Goal: Information Seeking & Learning: Learn about a topic

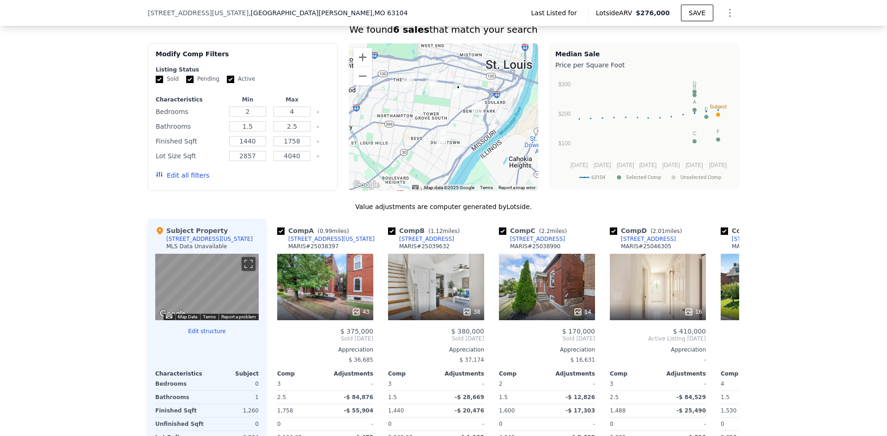
scroll to position [643, 0]
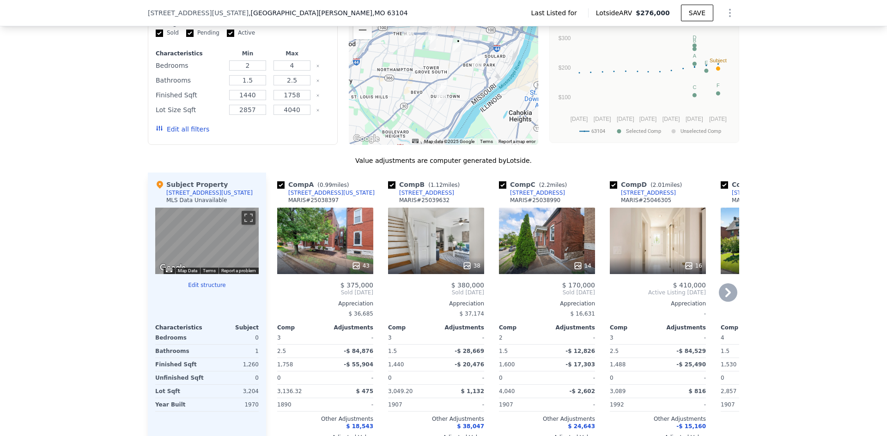
click at [410, 254] on div "38" at bounding box center [436, 241] width 96 height 67
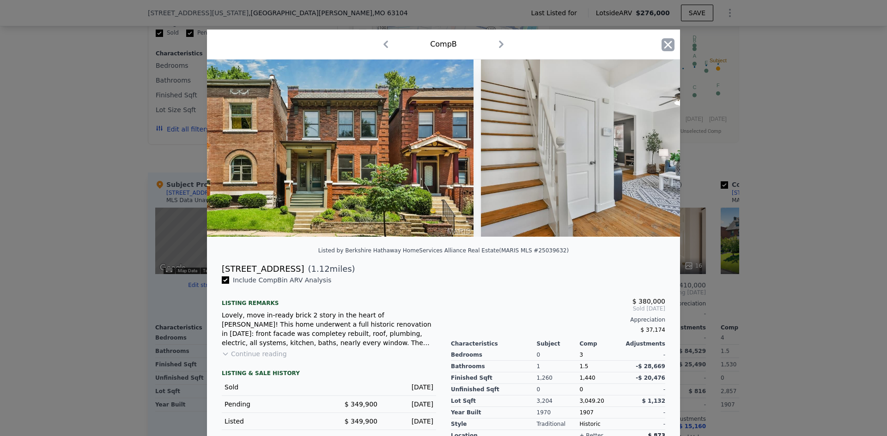
click at [665, 40] on icon "button" at bounding box center [667, 44] width 13 height 13
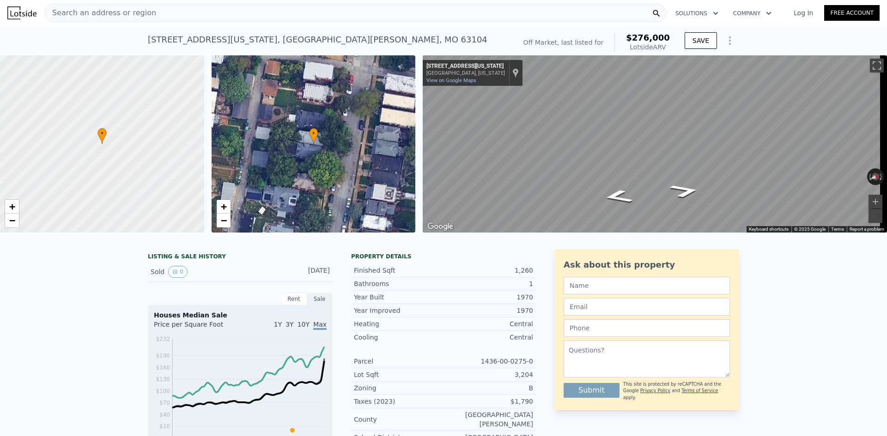
click at [584, 42] on div "Off Market, last listed for" at bounding box center [563, 42] width 80 height 9
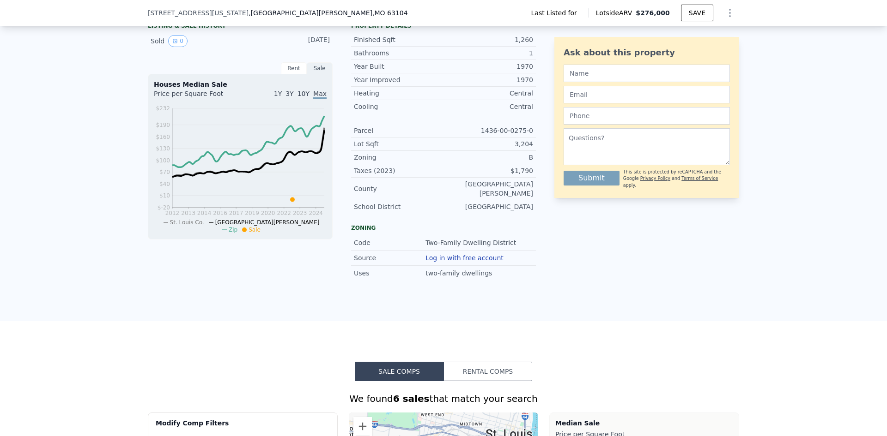
scroll to position [89, 0]
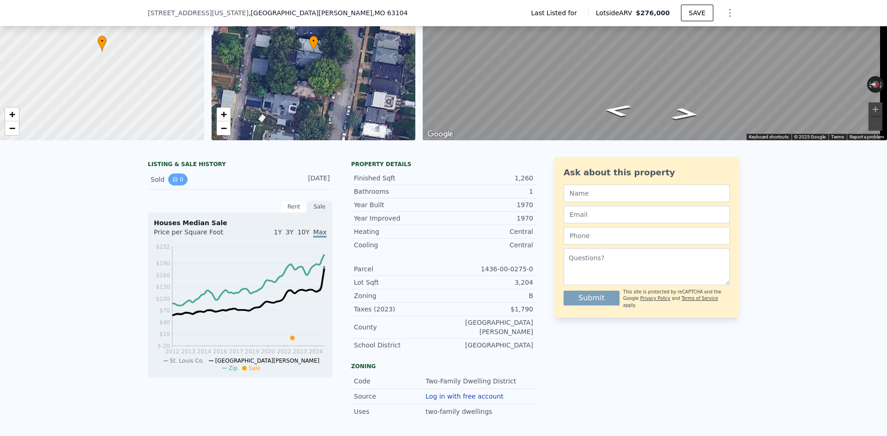
click at [179, 186] on button "0" at bounding box center [177, 180] width 19 height 12
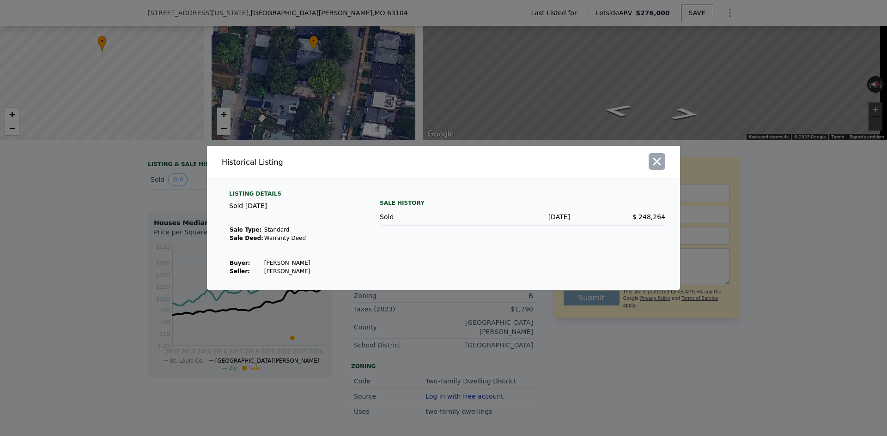
click at [663, 162] on icon "button" at bounding box center [656, 161] width 13 height 13
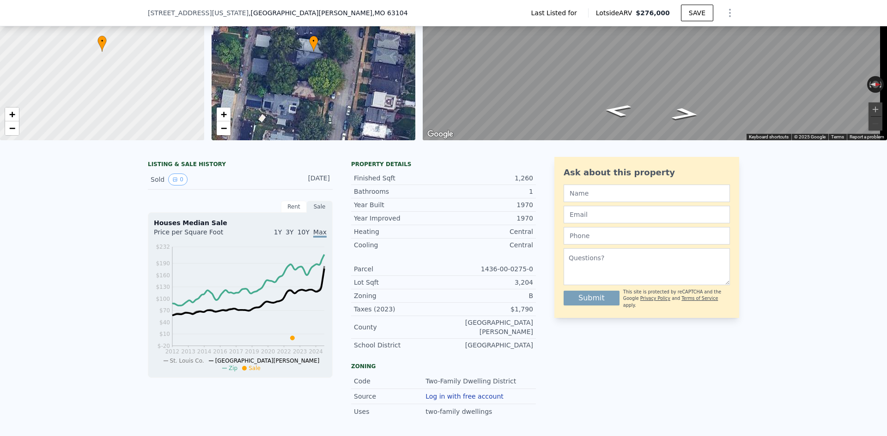
scroll to position [0, 0]
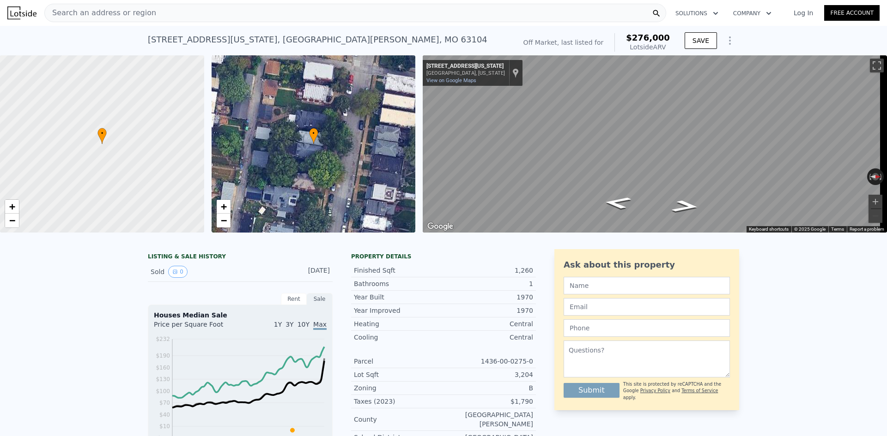
click at [208, 20] on div "Search an address or region" at bounding box center [355, 13] width 622 height 18
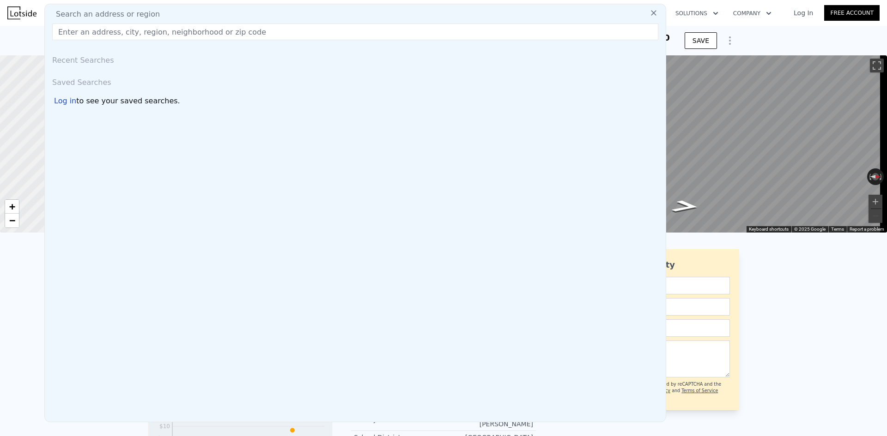
click at [212, 14] on div "Search an address or region" at bounding box center [354, 14] width 613 height 11
click at [202, 32] on input "text" at bounding box center [355, 32] width 606 height 17
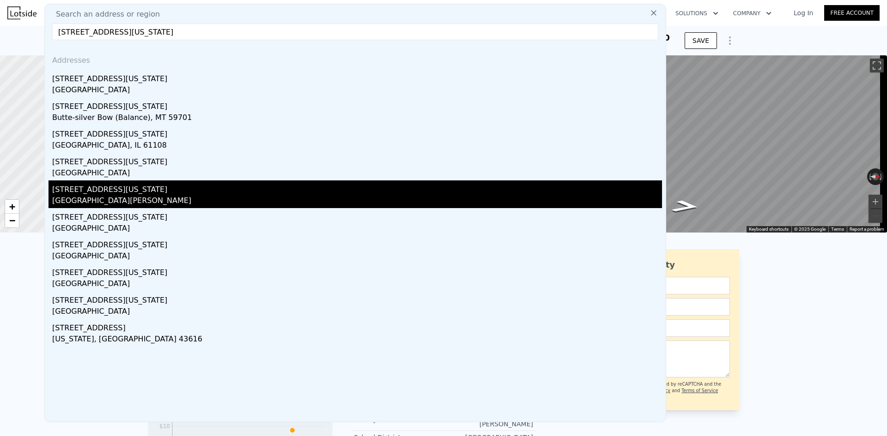
type input "[STREET_ADDRESS][US_STATE]"
click at [97, 203] on div "[GEOGRAPHIC_DATA][PERSON_NAME]" at bounding box center [357, 201] width 610 height 13
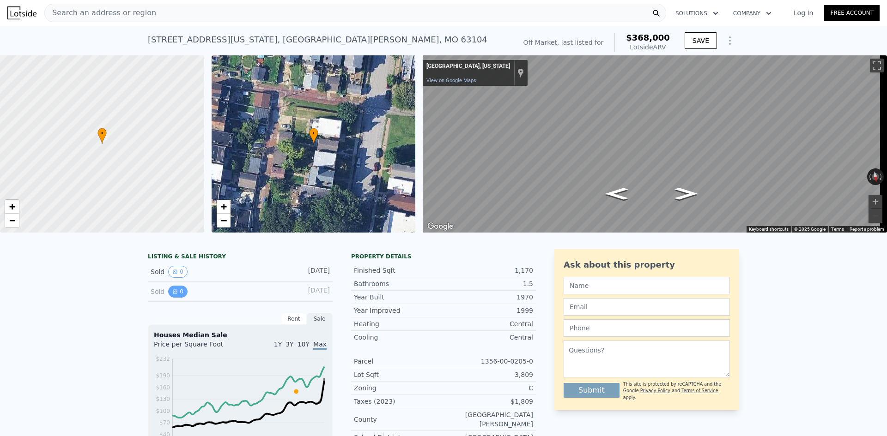
click at [176, 296] on button "0" at bounding box center [177, 292] width 19 height 12
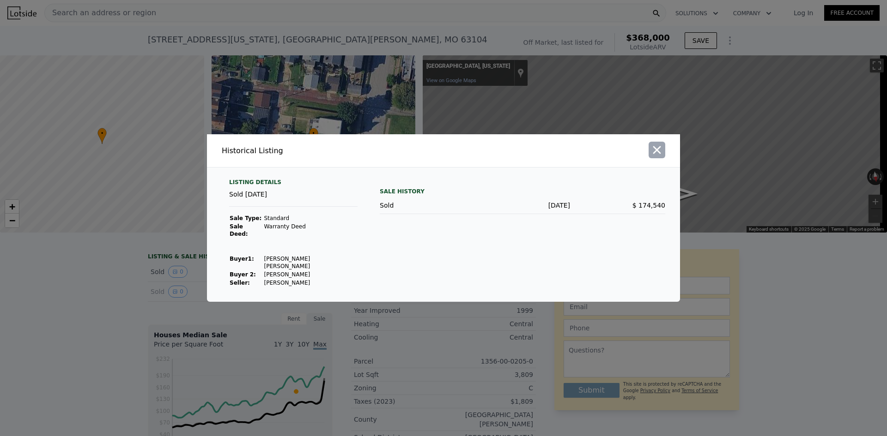
click at [662, 157] on icon "button" at bounding box center [656, 150] width 13 height 13
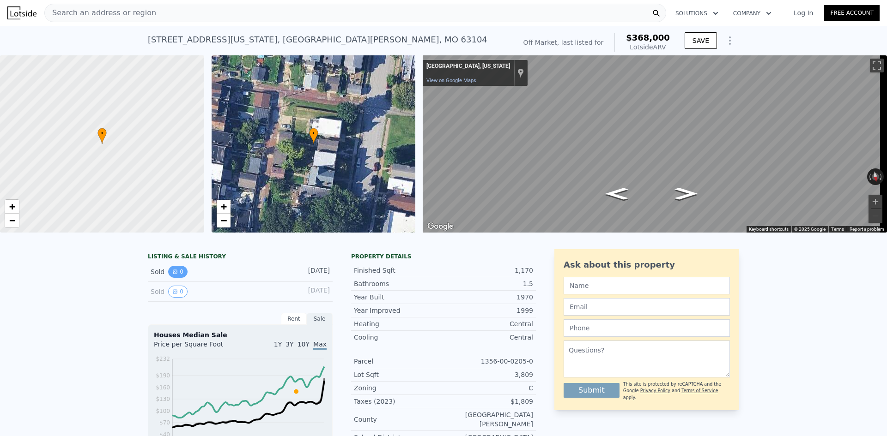
click at [179, 278] on button "0" at bounding box center [177, 272] width 19 height 12
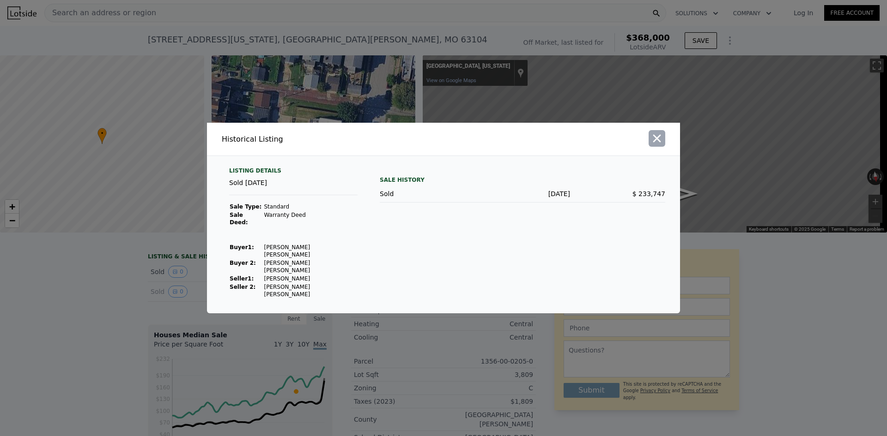
click at [665, 147] on button "button" at bounding box center [656, 138] width 17 height 17
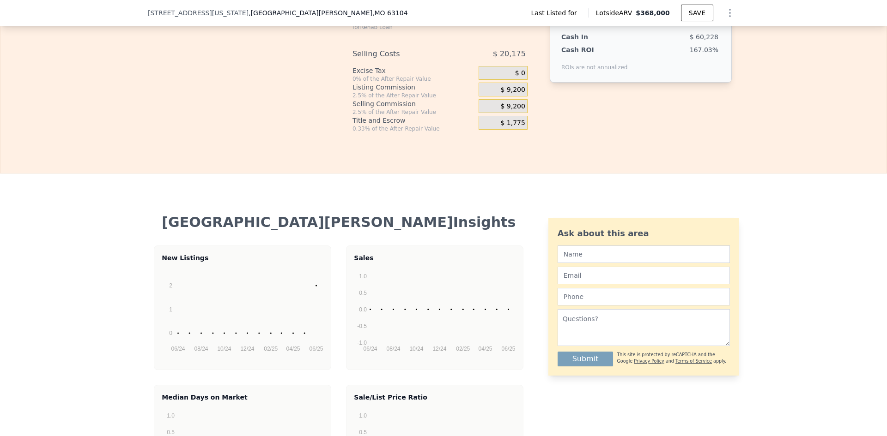
scroll to position [1198, 0]
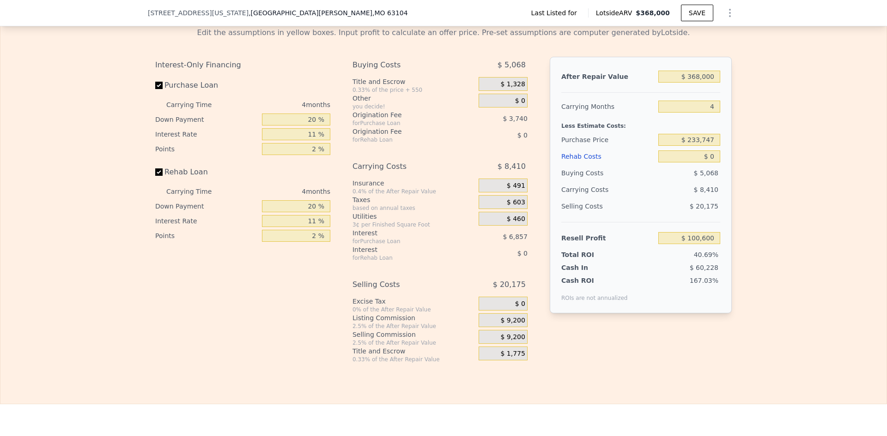
click at [266, 9] on div "[STREET_ADDRESS][US_STATE][PERSON_NAME] Last Listed for Lotside ARV $368,000 SA…" at bounding box center [443, 13] width 591 height 26
click at [258, 15] on div "[STREET_ADDRESS][US_STATE][PERSON_NAME]" at bounding box center [281, 12] width 267 height 9
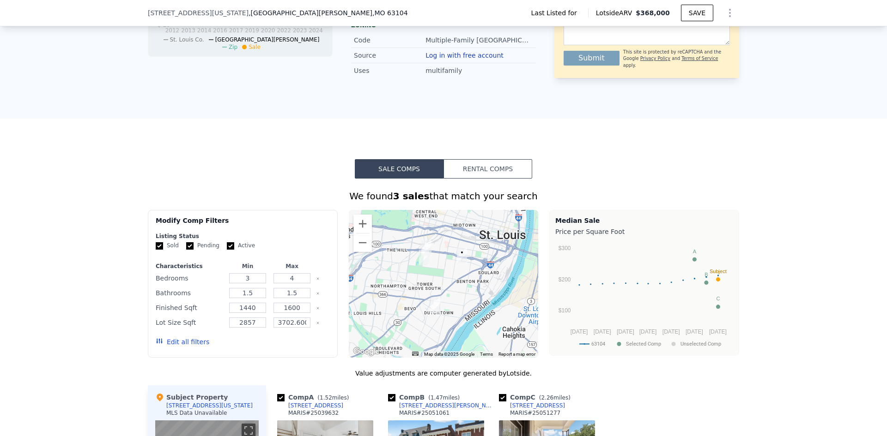
scroll to position [0, 0]
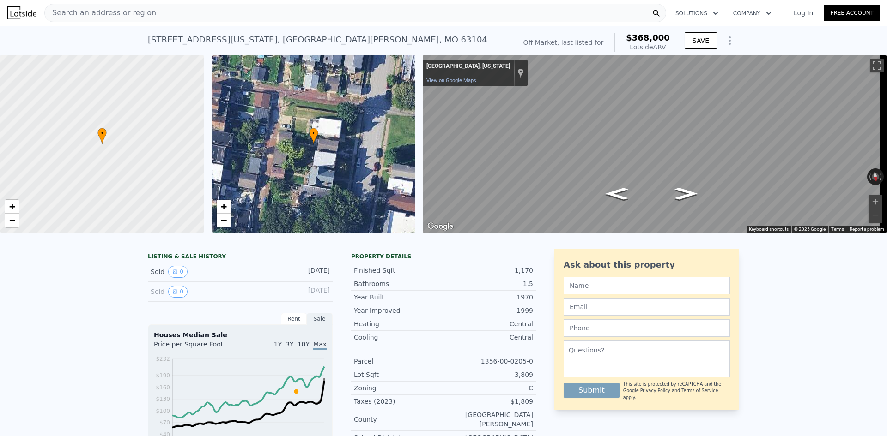
click at [195, 12] on div "Search an address or region" at bounding box center [355, 13] width 622 height 18
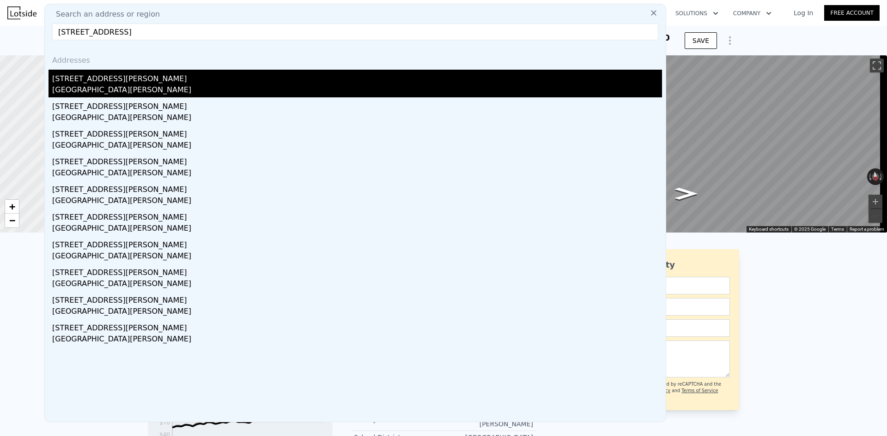
type input "[STREET_ADDRESS]"
click at [91, 82] on div "[STREET_ADDRESS][PERSON_NAME]" at bounding box center [357, 77] width 610 height 15
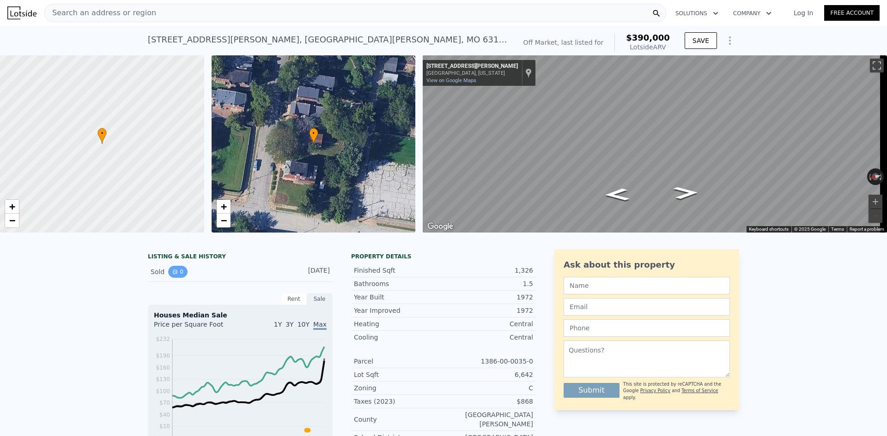
click at [178, 278] on button "0" at bounding box center [177, 272] width 19 height 12
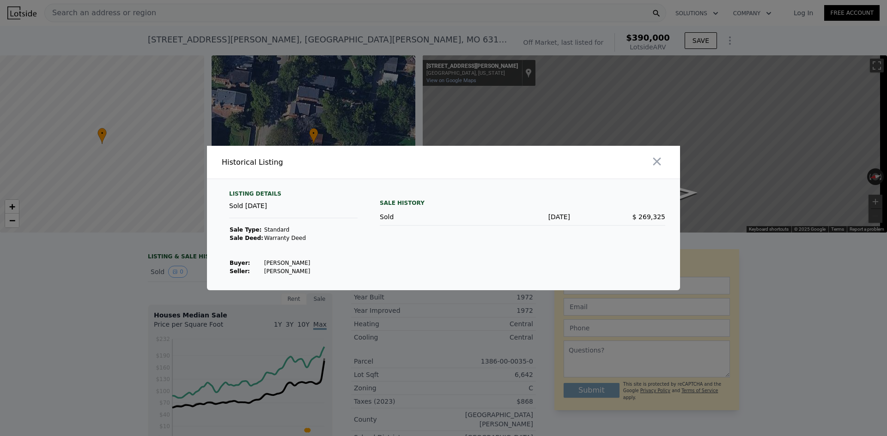
click at [97, 283] on div at bounding box center [443, 218] width 887 height 436
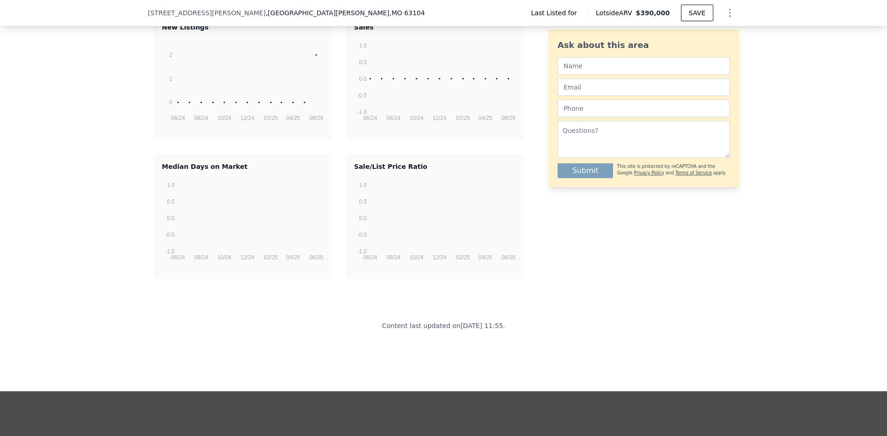
scroll to position [1798, 0]
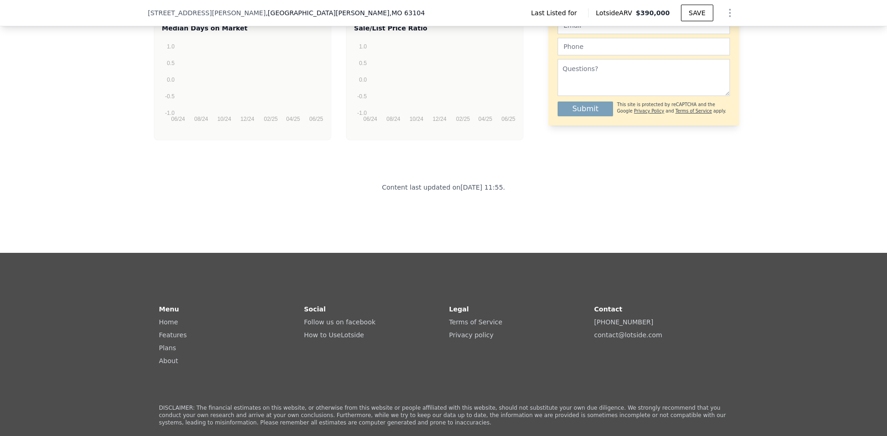
type input "3"
type input "4"
type input "1.5"
type input "1440"
type input "1600"
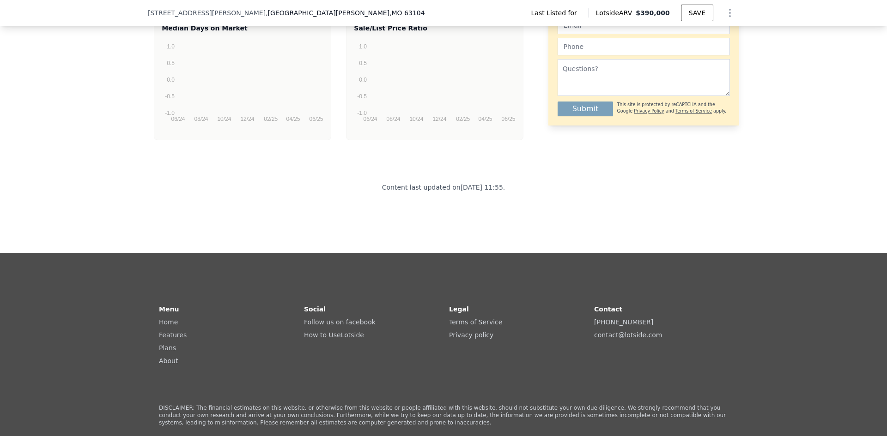
type input "2857"
type input "3702.6000000000004"
type input "$ 368,000"
type input "$ 100,600"
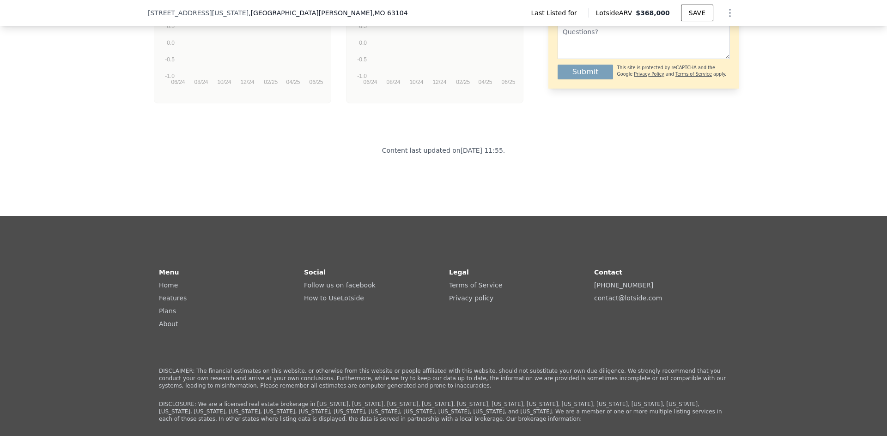
scroll to position [1761, 0]
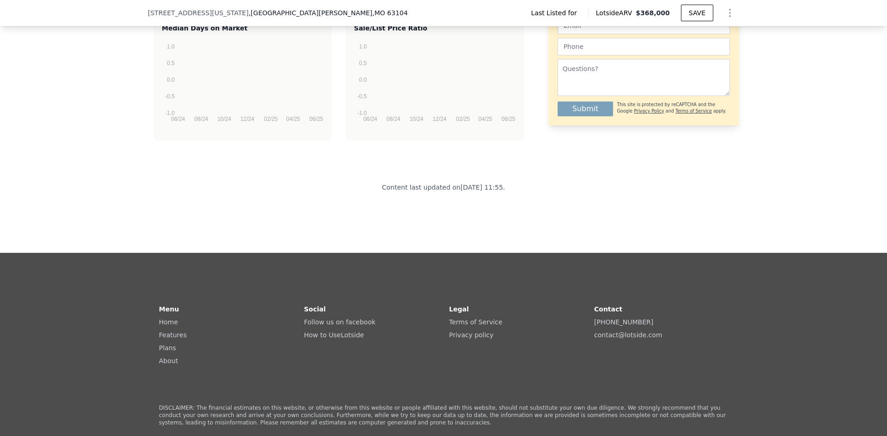
type input "2"
type input "2.5"
type input "1758"
type input "4040"
type input "$ 276,000"
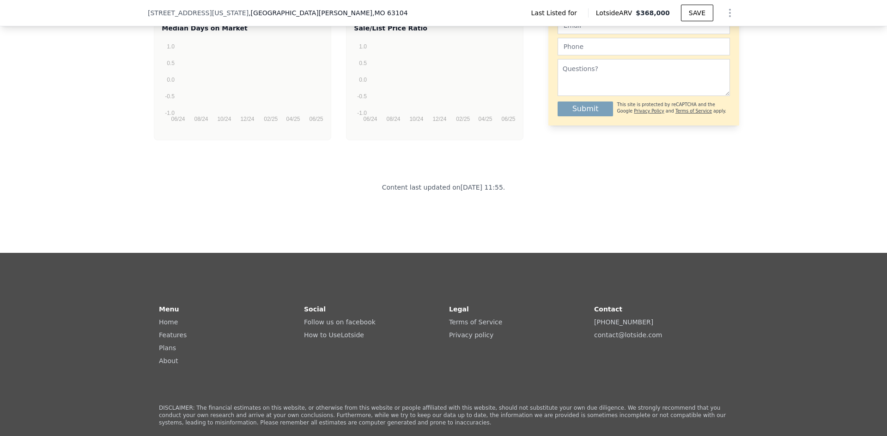
type input "-$ 1,602"
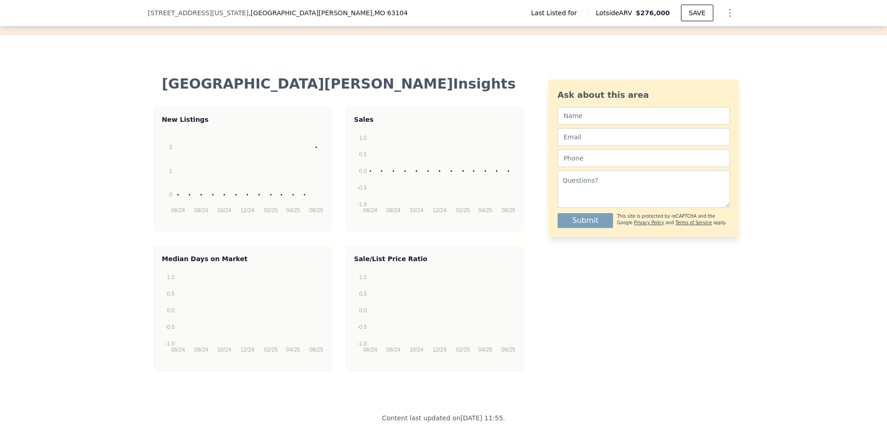
scroll to position [1207, 0]
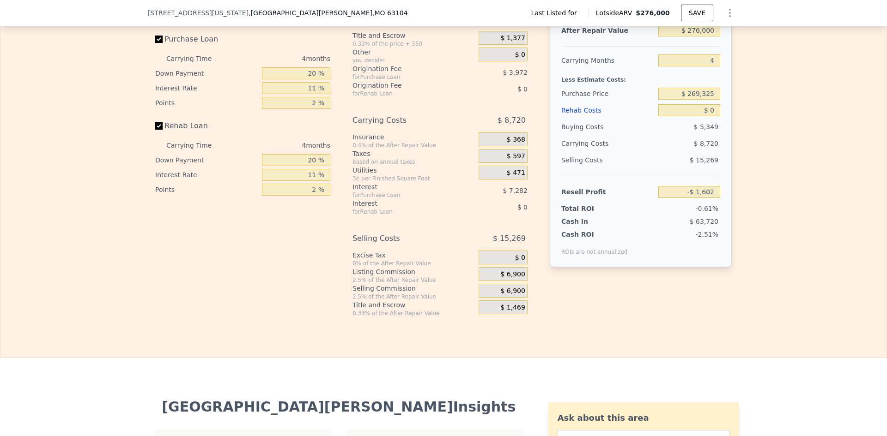
type input "3"
type input "1.5"
type input "1600"
type input "3702.6000000000004"
type input "$ 368,000"
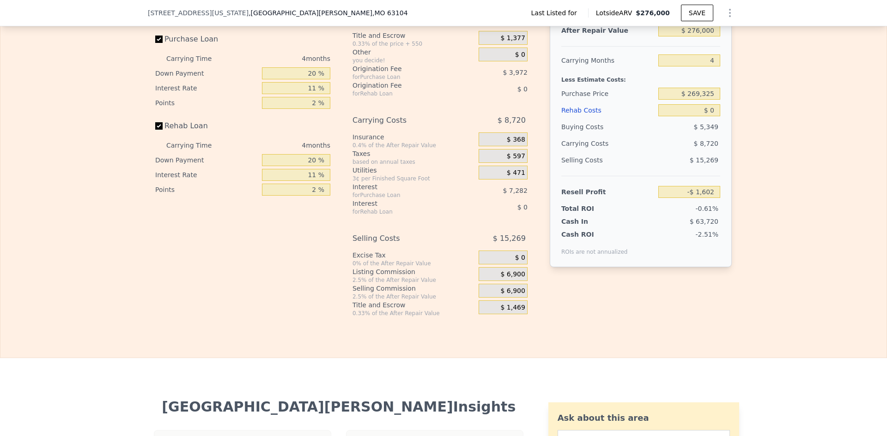
type input "$ 100,600"
type input "2"
type input "3"
type input "2.5"
type input "1812"
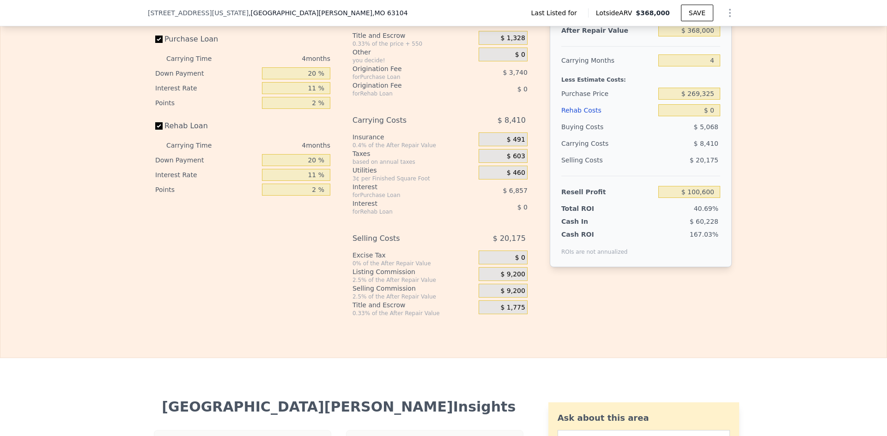
type input "1818"
type input "4094.64"
type input "6316"
type input "$ 390,000"
type input "$ 84,382"
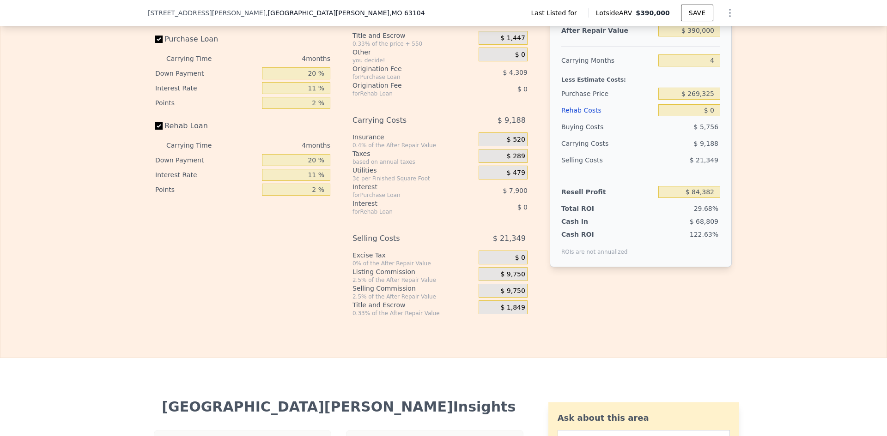
type input "3"
type input "4"
type input "1.5"
type input "1440"
type input "1600"
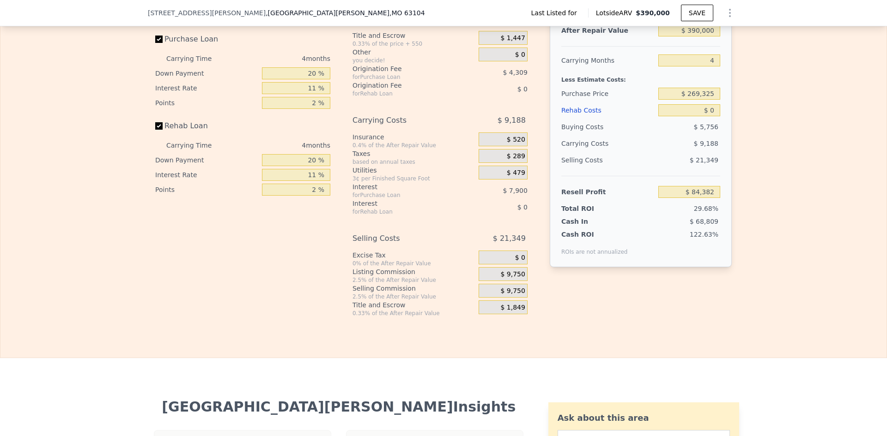
type input "2857"
type input "3702.6000000000004"
type input "$ 368,000"
type input "$ 100,600"
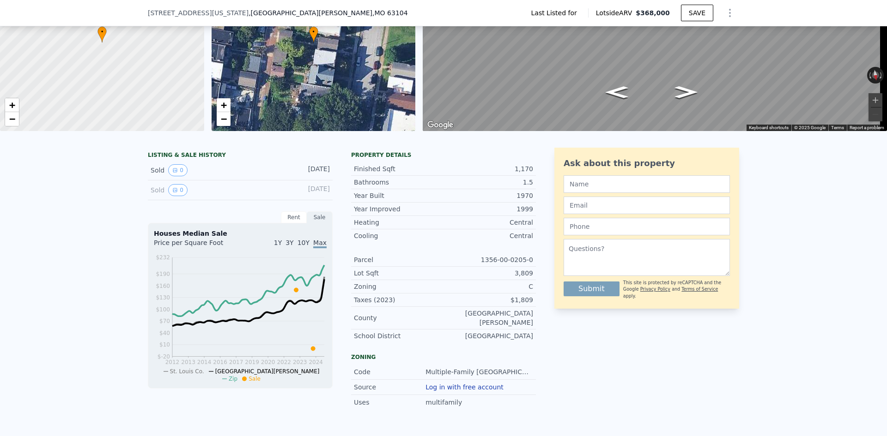
scroll to position [283, 0]
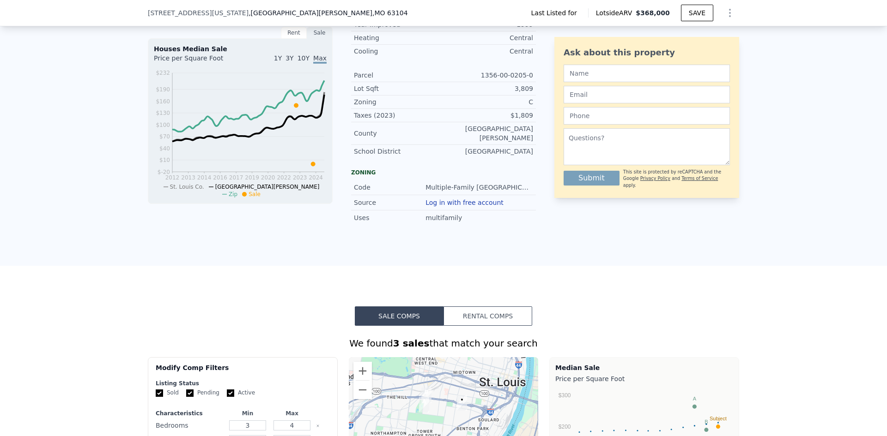
click at [496, 311] on button "Rental Comps" at bounding box center [487, 316] width 89 height 19
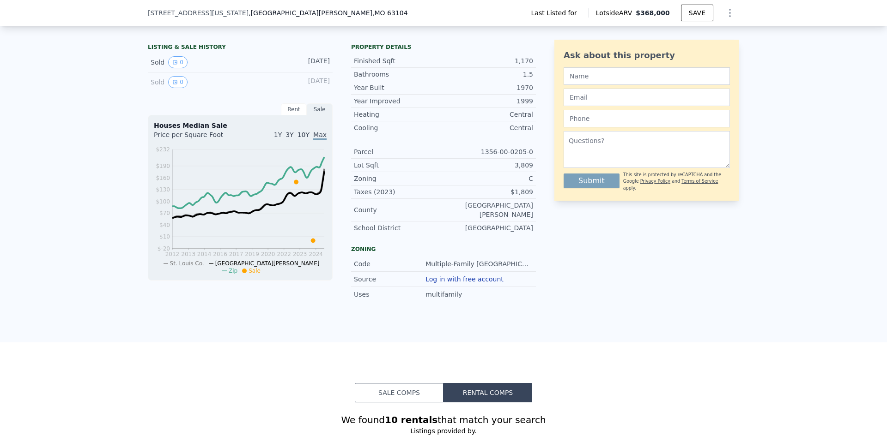
scroll to position [0, 0]
